Goal: Task Accomplishment & Management: Complete application form

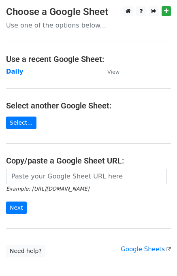
click at [15, 72] on strong "Daily" at bounding box center [14, 71] width 17 height 7
click at [20, 74] on strong "Daily" at bounding box center [14, 71] width 17 height 7
click at [16, 72] on strong "Daily" at bounding box center [14, 71] width 17 height 7
click at [11, 67] on td "Daily" at bounding box center [52, 71] width 93 height 9
click at [15, 72] on strong "Daily" at bounding box center [14, 71] width 17 height 7
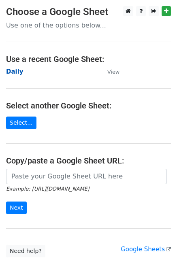
click at [13, 71] on strong "Daily" at bounding box center [14, 71] width 17 height 7
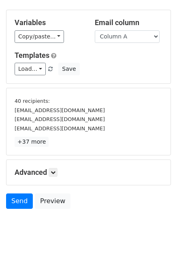
scroll to position [34, 0]
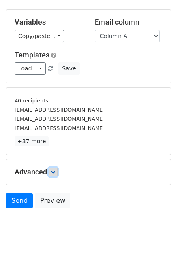
click at [55, 170] on icon at bounding box center [53, 172] width 5 height 5
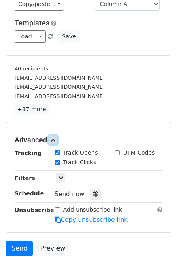
scroll to position [96, 0]
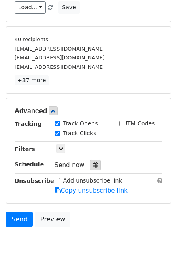
click at [92, 168] on div at bounding box center [95, 165] width 11 height 11
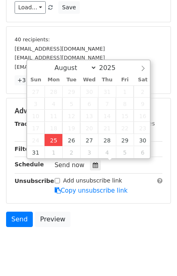
type input "2025-08-25 15:31"
type input "03"
type input "31"
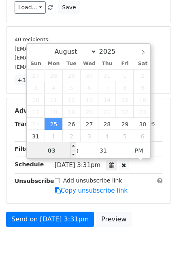
scroll to position [84, 0]
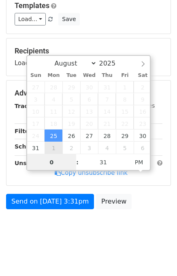
type input "03"
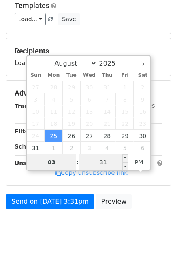
scroll to position [96, 0]
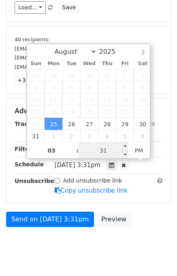
click at [89, 154] on input "31" at bounding box center [103, 150] width 49 height 16
type input "40"
type input "2025-08-25 15:40"
click at [151, 220] on div "Send on Aug 25 at 3:31pm Preview" at bounding box center [88, 221] width 177 height 19
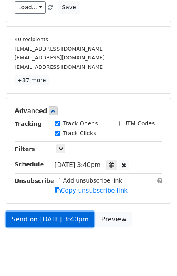
click at [61, 216] on link "Send on Aug 25 at 3:40pm" at bounding box center [50, 219] width 88 height 15
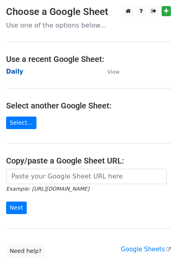
click at [13, 73] on strong "Daily" at bounding box center [14, 71] width 17 height 7
click at [16, 73] on strong "Daily" at bounding box center [14, 71] width 17 height 7
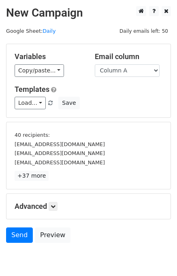
select select "Column B"
click at [95, 64] on select "Column A Column B Column C Column D Column E Column F" at bounding box center [127, 70] width 65 height 13
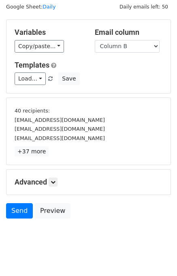
scroll to position [34, 0]
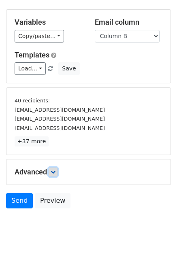
click at [53, 174] on link at bounding box center [53, 172] width 9 height 9
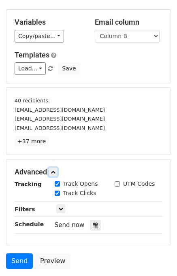
scroll to position [90, 0]
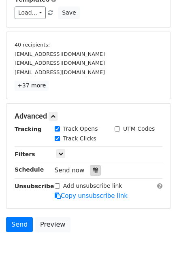
click at [93, 170] on icon at bounding box center [95, 171] width 5 height 6
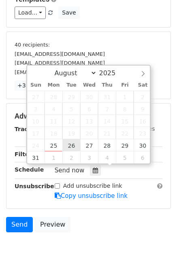
type input "2025-08-26 12:00"
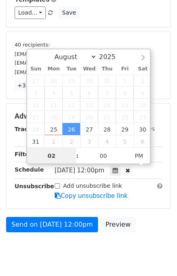
type input "02"
type input "2025-08-26 14:00"
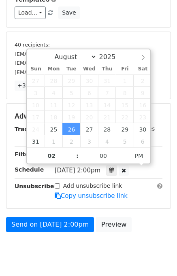
scroll to position [84, 0]
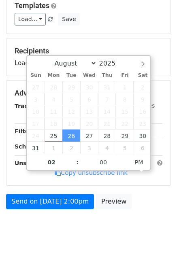
click at [150, 231] on body "New Campaign Daily emails left: 50 Google Sheet: Daily Variables Copy/paste... …" at bounding box center [88, 83] width 177 height 323
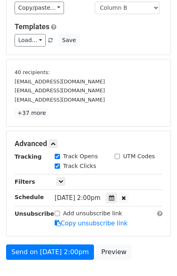
scroll to position [113, 0]
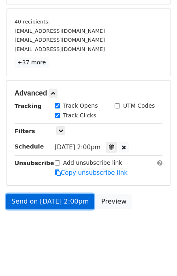
click at [60, 198] on link "Send on Aug 26 at 2:00pm" at bounding box center [50, 201] width 88 height 15
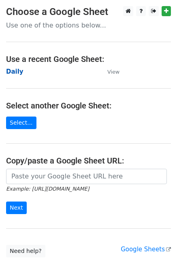
click at [11, 72] on strong "Daily" at bounding box center [14, 71] width 17 height 7
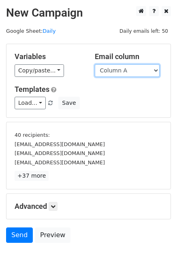
click at [141, 70] on select "Column A Column B Column C Column D Column E Column F" at bounding box center [127, 70] width 65 height 13
select select "Column C"
click at [95, 64] on select "Column A Column B Column C Column D Column E Column F" at bounding box center [127, 70] width 65 height 13
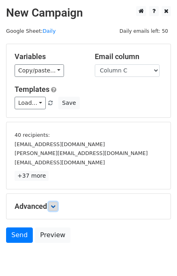
click at [55, 206] on icon at bounding box center [53, 206] width 5 height 5
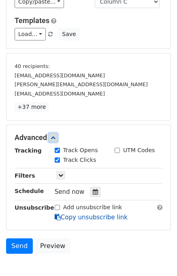
scroll to position [97, 0]
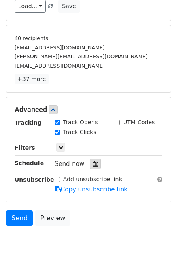
click at [93, 159] on div at bounding box center [95, 164] width 11 height 11
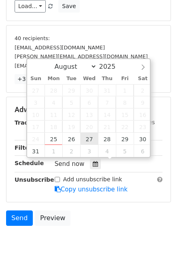
type input "2025-08-27 12:00"
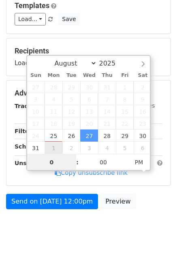
type input "03"
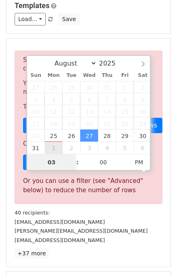
scroll to position [97, 0]
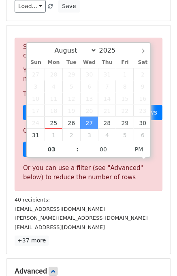
type input "2025-08-27 15:00"
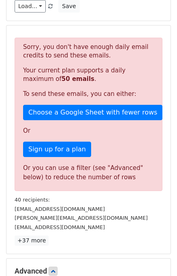
click at [117, 219] on div "robert@brownstonelaw.com" at bounding box center [89, 217] width 160 height 9
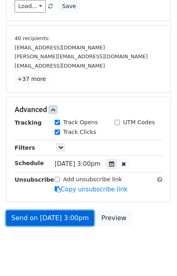
click at [60, 214] on link "Send on Aug 27 at 3:00pm" at bounding box center [50, 218] width 88 height 15
click at [34, 213] on link "Send on Aug 27 at 3:00pm" at bounding box center [50, 218] width 88 height 15
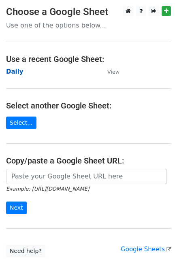
click at [13, 72] on strong "Daily" at bounding box center [14, 71] width 17 height 7
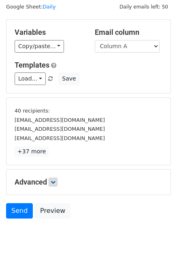
scroll to position [34, 0]
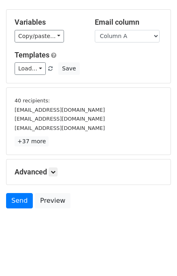
click at [52, 166] on div "Advanced Tracking Track Opens UTM Codes Track Clicks Filters Only include sprea…" at bounding box center [88, 172] width 164 height 25
click at [53, 170] on icon at bounding box center [53, 172] width 5 height 5
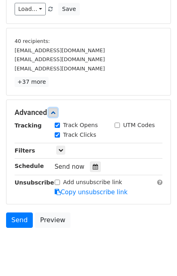
scroll to position [96, 0]
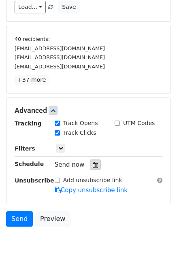
click at [93, 163] on icon at bounding box center [95, 165] width 5 height 6
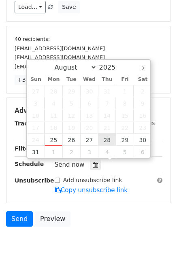
type input "2025-08-28 12:00"
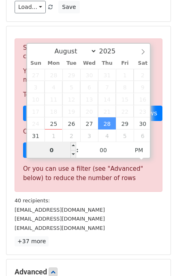
type input "04"
type input "2025-08-28 16:00"
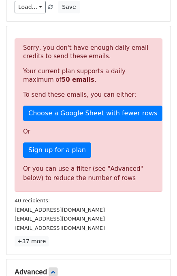
click at [117, 226] on div "iml.webshop@istyle.om" at bounding box center [89, 227] width 160 height 9
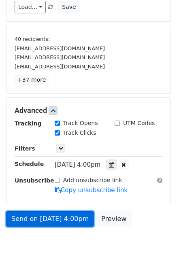
click at [55, 215] on link "Send on Aug 28 at 4:00pm" at bounding box center [50, 218] width 88 height 15
click at [56, 215] on link "Send on Aug 28 at 4:00pm" at bounding box center [50, 218] width 88 height 15
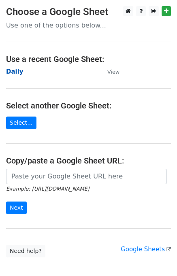
click at [15, 70] on strong "Daily" at bounding box center [14, 71] width 17 height 7
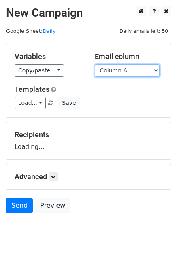
click at [112, 65] on select "Column A Column B Column C Column D Column E Column F" at bounding box center [127, 70] width 65 height 13
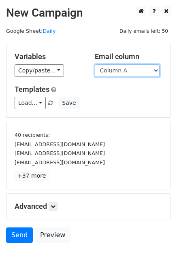
click at [114, 73] on select "Column A Column B Column C Column D Column E Column F" at bounding box center [127, 70] width 65 height 13
select select "Column B"
click at [95, 64] on select "Column A Column B Column C Column D Column E Column F" at bounding box center [127, 70] width 65 height 13
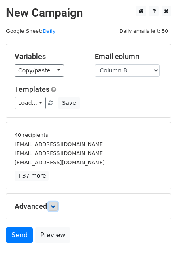
click at [55, 208] on icon at bounding box center [53, 206] width 5 height 5
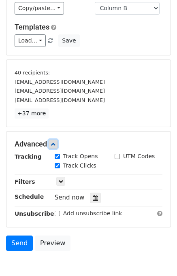
scroll to position [96, 0]
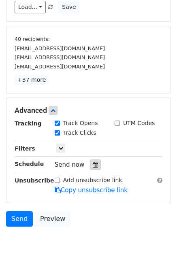
click at [93, 164] on icon at bounding box center [95, 165] width 5 height 6
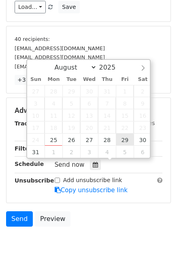
type input "2025-08-29 12:00"
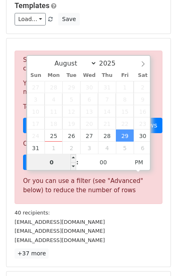
type input "05"
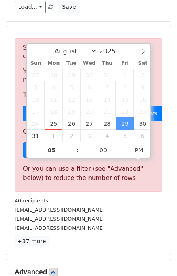
type input "2025-08-29 17:00"
click at [136, 232] on div "Sorry, you don't have enough daily email credits to send these emails. Your cur…" at bounding box center [89, 142] width 148 height 208
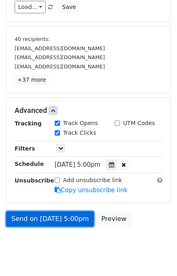
click at [76, 216] on link "Send on Aug 29 at 5:00pm" at bounding box center [50, 218] width 88 height 15
click at [48, 215] on link "Send on Aug 29 at 5:00pm" at bounding box center [50, 218] width 88 height 15
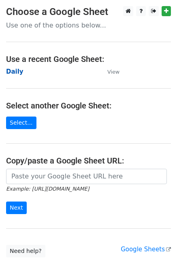
click at [13, 70] on strong "Daily" at bounding box center [14, 71] width 17 height 7
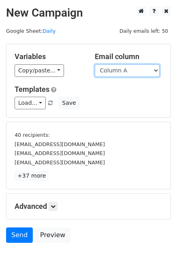
click at [130, 74] on select "Column A Column B Column C Column D Column E Column F" at bounding box center [127, 70] width 65 height 13
select select "Column C"
click at [95, 64] on select "Column A Column B Column C Column D Column E Column F" at bounding box center [127, 70] width 65 height 13
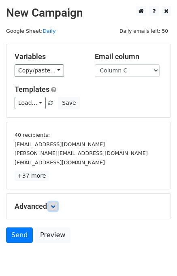
click at [57, 204] on link at bounding box center [53, 206] width 9 height 9
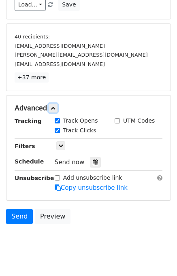
scroll to position [113, 0]
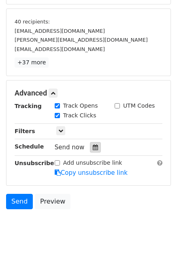
click at [93, 142] on div at bounding box center [95, 147] width 11 height 11
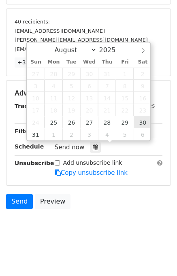
type input "[DATE] 12:00"
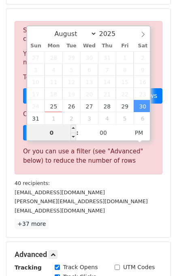
type input "06"
type input "[DATE] 18:00"
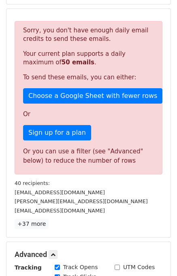
click at [123, 197] on div "[PERSON_NAME][EMAIL_ADDRESS][DOMAIN_NAME]" at bounding box center [89, 201] width 160 height 9
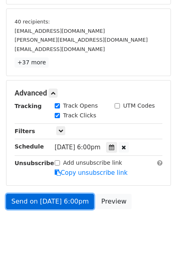
click at [42, 202] on link "Send on [DATE] 6:00pm" at bounding box center [50, 201] width 88 height 15
click at [40, 202] on link "Send on [DATE] 6:00pm" at bounding box center [50, 201] width 88 height 15
